Goal: Navigation & Orientation: Find specific page/section

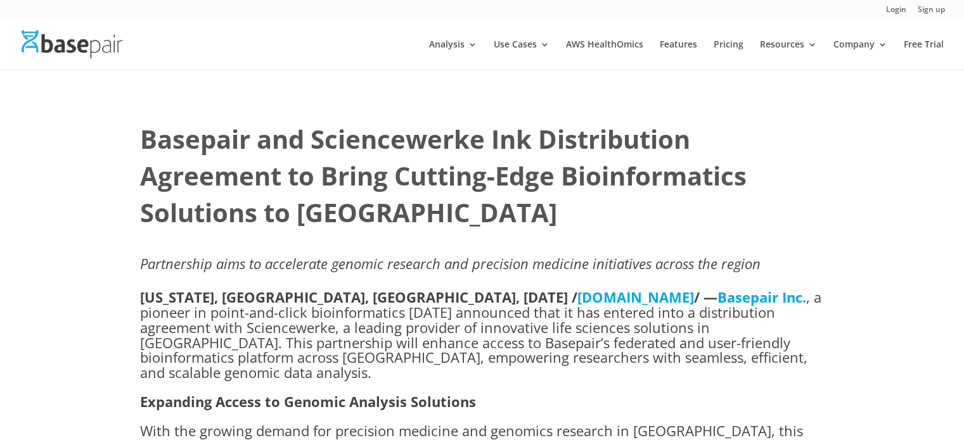
click at [68, 49] on img at bounding box center [72, 43] width 101 height 27
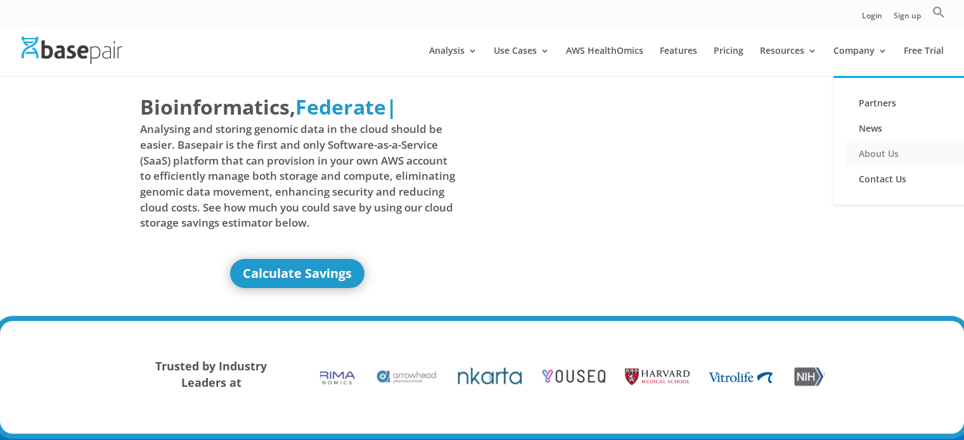
click at [867, 152] on link "About Us" at bounding box center [909, 153] width 127 height 25
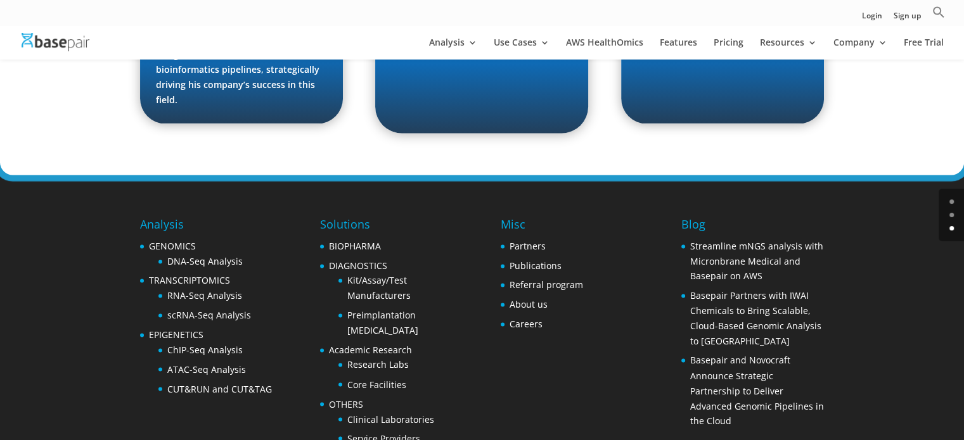
scroll to position [2045, 0]
